Goal: Information Seeking & Learning: Learn about a topic

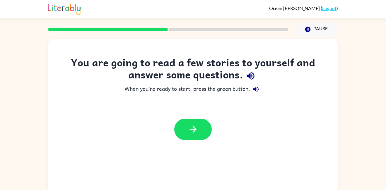
click at [253, 76] on icon "button" at bounding box center [251, 76] width 10 height 10
click at [259, 89] on icon "button" at bounding box center [256, 89] width 7 height 7
click at [211, 126] on div at bounding box center [193, 128] width 38 height 21
click at [185, 121] on button "button" at bounding box center [193, 128] width 38 height 21
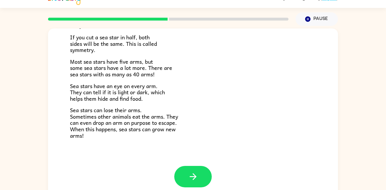
scroll to position [16, 0]
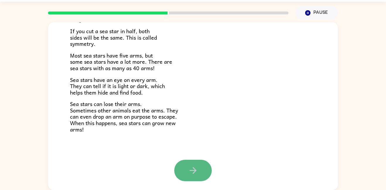
click at [207, 173] on button "button" at bounding box center [193, 169] width 38 height 21
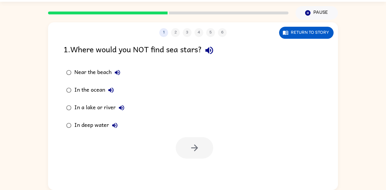
click at [212, 106] on div "Near the beach In the ocean In a lake or river In deep water" at bounding box center [201, 99] width 275 height 70
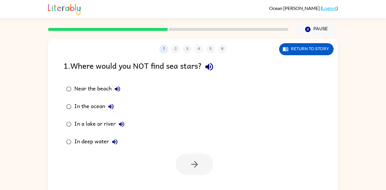
scroll to position [1, 0]
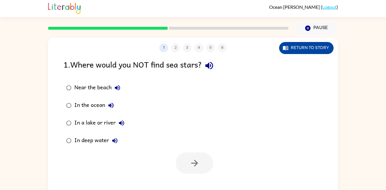
click at [292, 46] on button "Return to story" at bounding box center [306, 48] width 55 height 12
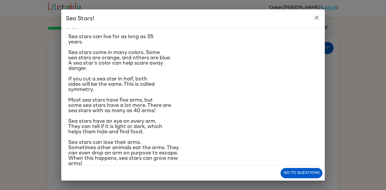
scroll to position [84, 0]
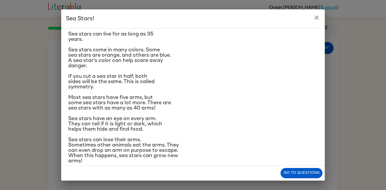
click at [57, 140] on div "Sea Stars! There are many kinds of sea stars. Sea stars live in the sea, but no…" at bounding box center [193, 95] width 386 height 190
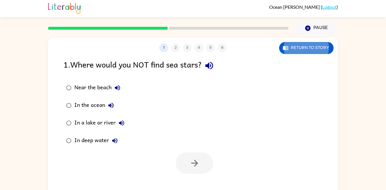
click at [211, 65] on icon "button" at bounding box center [209, 66] width 8 height 8
click at [116, 87] on icon "button" at bounding box center [117, 87] width 5 height 5
click at [116, 88] on icon "button" at bounding box center [117, 87] width 5 height 5
click at [108, 107] on icon "button" at bounding box center [111, 105] width 7 height 7
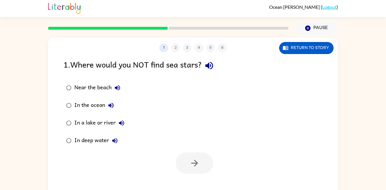
click at [124, 123] on icon "button" at bounding box center [121, 122] width 7 height 7
click at [119, 139] on button "In deep water" at bounding box center [115, 141] width 12 height 12
click at [181, 159] on button "button" at bounding box center [195, 162] width 38 height 21
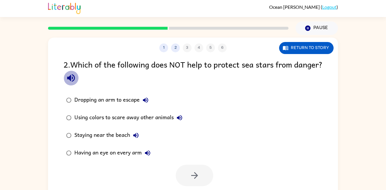
click at [75, 75] on icon "button" at bounding box center [71, 78] width 8 height 8
click at [108, 77] on div "2 . Which of the following does NOT help to protect sea stars from danger?" at bounding box center [193, 71] width 259 height 27
click at [75, 75] on icon "button" at bounding box center [71, 78] width 8 height 8
click at [76, 77] on icon "button" at bounding box center [71, 78] width 10 height 10
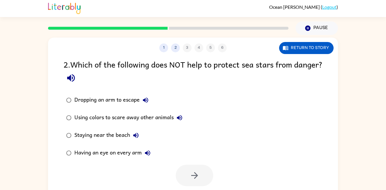
click at [143, 95] on button "Dropping an arm to escape" at bounding box center [146, 100] width 12 height 12
click at [180, 117] on icon "button" at bounding box center [179, 117] width 7 height 7
click at [134, 135] on icon "button" at bounding box center [135, 134] width 5 height 5
click at [150, 153] on icon "button" at bounding box center [147, 152] width 5 height 5
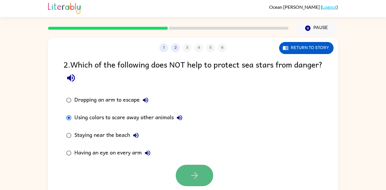
click at [205, 182] on button "button" at bounding box center [195, 174] width 38 height 21
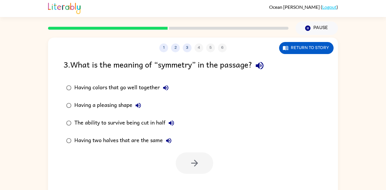
click at [265, 65] on icon "button" at bounding box center [260, 65] width 10 height 10
click at [168, 83] on button "Having colors that go well together" at bounding box center [166, 88] width 12 height 12
click at [138, 100] on button "Having a pleasing shape" at bounding box center [138, 105] width 12 height 12
click at [171, 121] on icon "button" at bounding box center [171, 122] width 5 height 5
click at [169, 137] on icon "button" at bounding box center [168, 140] width 7 height 7
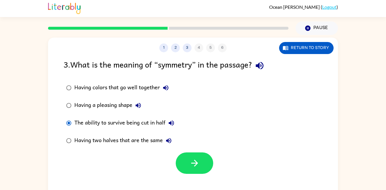
click at [175, 148] on label "Having two halves that are the same" at bounding box center [120, 141] width 120 height 18
click at [184, 154] on button "button" at bounding box center [195, 162] width 38 height 21
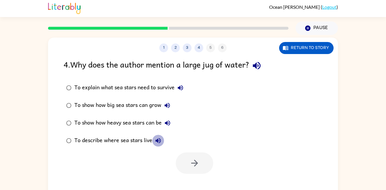
click at [153, 142] on button "To describe where sea stars live" at bounding box center [158, 141] width 12 height 12
click at [167, 121] on icon "button" at bounding box center [167, 122] width 5 height 5
click at [170, 106] on icon "button" at bounding box center [167, 105] width 5 height 5
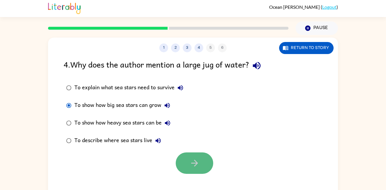
click at [201, 161] on button "button" at bounding box center [195, 162] width 38 height 21
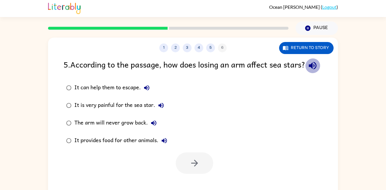
click at [305, 73] on button "button" at bounding box center [312, 65] width 15 height 15
click at [309, 69] on icon "button" at bounding box center [313, 66] width 8 height 8
click at [146, 91] on icon "button" at bounding box center [146, 87] width 7 height 7
click at [161, 108] on icon "button" at bounding box center [161, 105] width 5 height 5
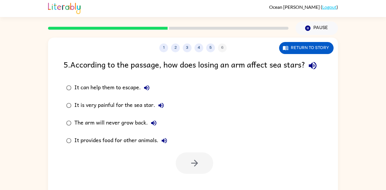
click at [150, 126] on icon "button" at bounding box center [153, 122] width 7 height 7
click at [164, 143] on icon "button" at bounding box center [164, 140] width 5 height 5
click at [191, 168] on icon "button" at bounding box center [195, 163] width 10 height 10
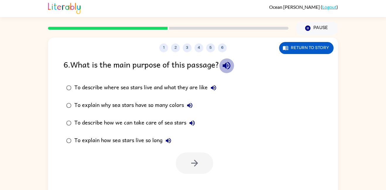
click at [228, 64] on icon "button" at bounding box center [227, 66] width 8 height 8
click at [213, 87] on icon "button" at bounding box center [213, 87] width 5 height 5
click at [191, 104] on icon "button" at bounding box center [189, 105] width 7 height 7
click at [191, 118] on button "To describe how we can take care of sea stars" at bounding box center [192, 123] width 12 height 12
click at [171, 138] on icon "button" at bounding box center [168, 140] width 7 height 7
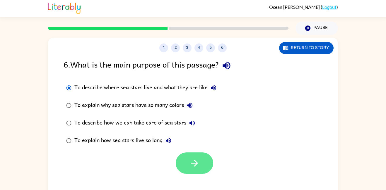
click at [196, 166] on icon "button" at bounding box center [195, 163] width 10 height 10
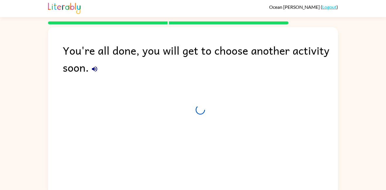
scroll to position [1, 0]
click at [97, 67] on icon "button" at bounding box center [94, 68] width 5 height 5
